Goal: Check status: Check status

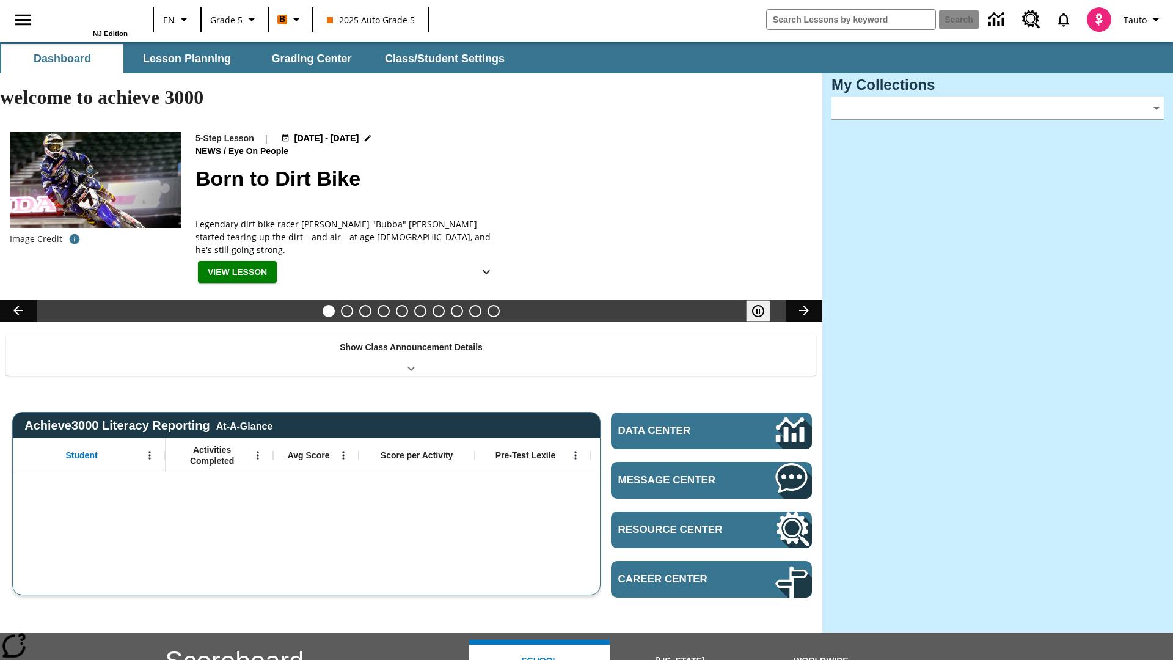
type input "-1"
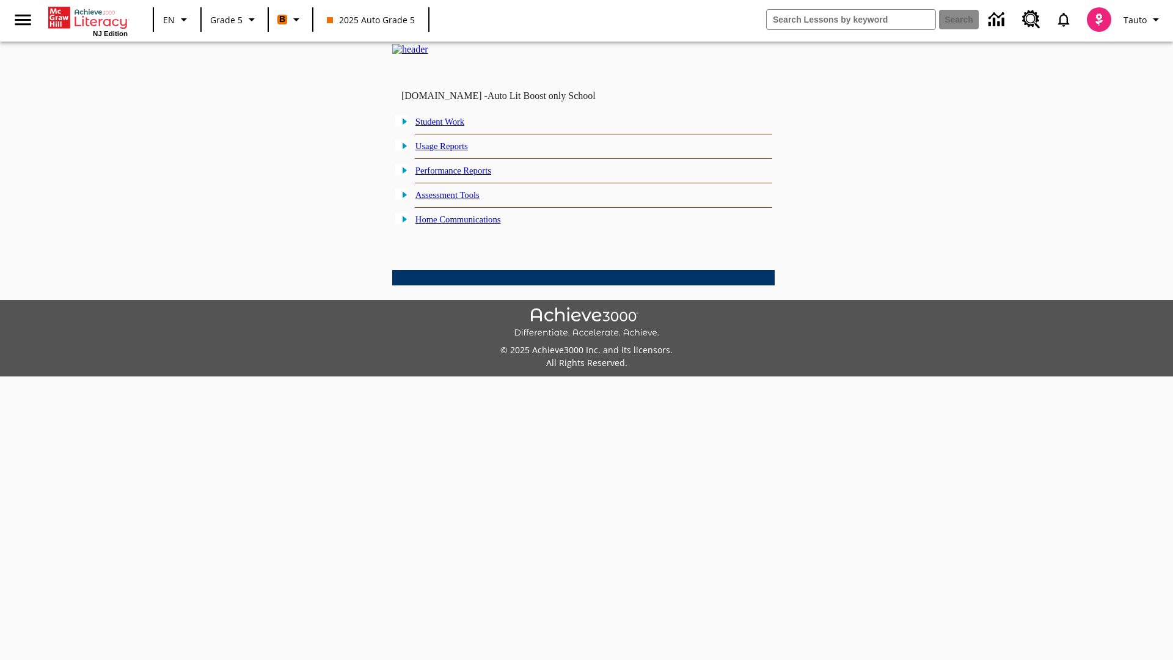
click at [449, 126] on link "Student Work" at bounding box center [439, 122] width 49 height 10
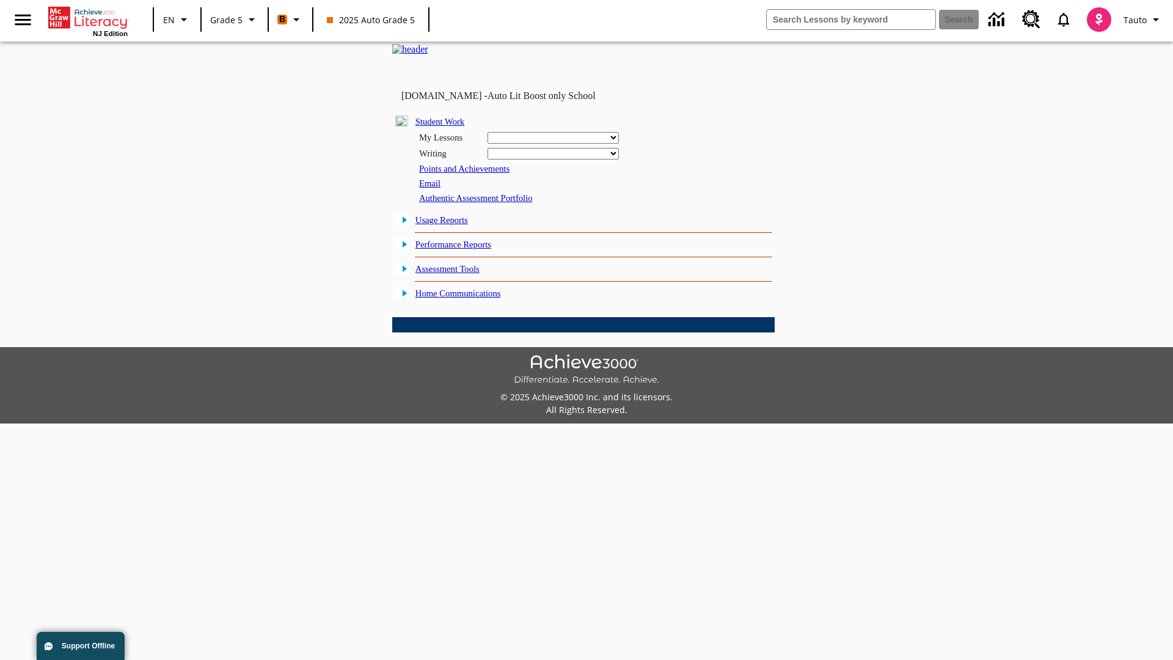
select select "/options/reports/?report_id=12&atype=21&section=2"
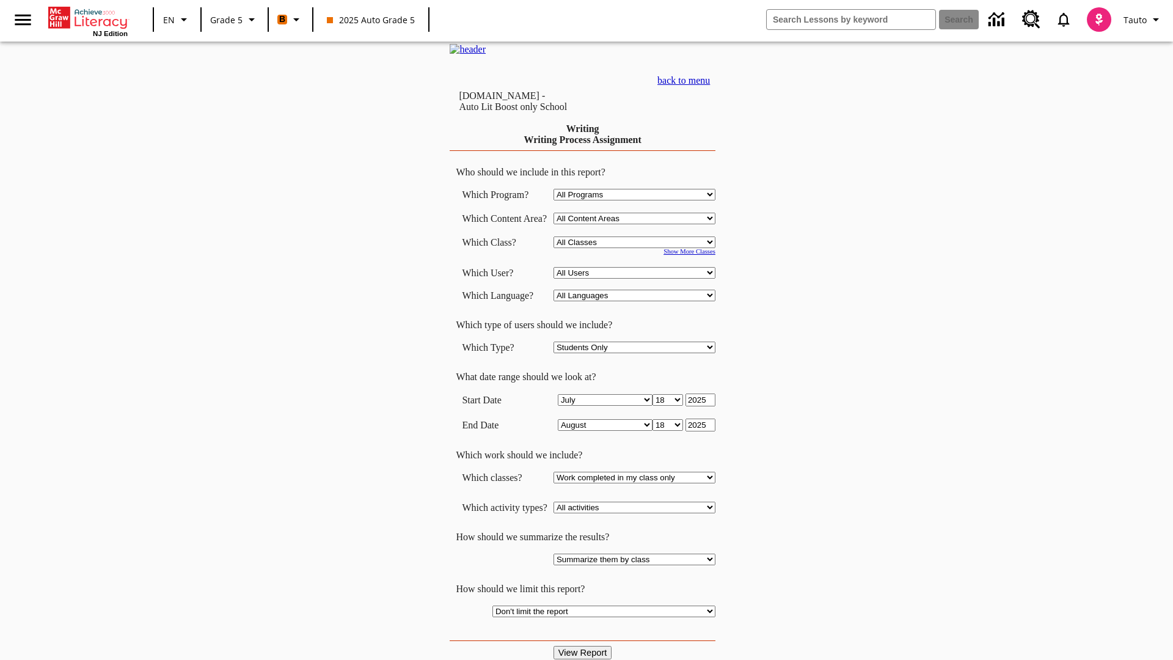
click at [638, 248] on select "Select a Class: All Classes 2025 Auto Grade 5 OL 2025 Auto Grade 6" at bounding box center [634, 242] width 162 height 12
select select "11133131"
click at [638, 278] on select "All Users Cat, Sautoen Cat, Sautoes Cat, Sautoss Donotlogin, Sautoen Twoschools…" at bounding box center [634, 273] width 162 height 12
select select "21437107"
click at [584, 646] on input "View Report" at bounding box center [582, 652] width 59 height 13
